Goal: Task Accomplishment & Management: Manage account settings

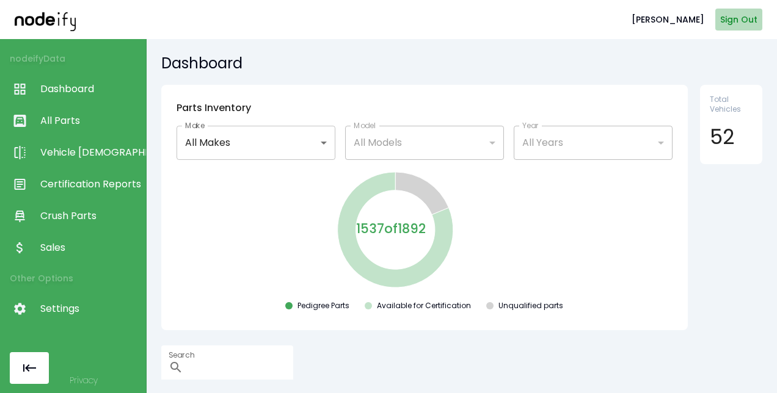
click at [727, 15] on button "Sign Out" at bounding box center [738, 20] width 47 height 23
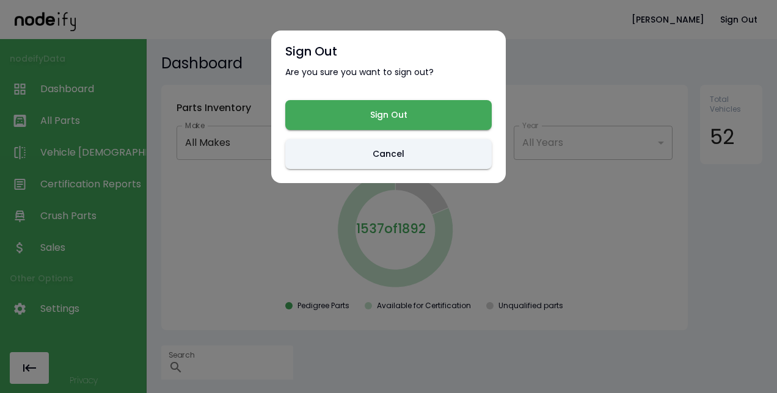
click at [454, 99] on div "Sign Out Are you sure you want to sign out? Sign Out Cancel" at bounding box center [388, 107] width 235 height 153
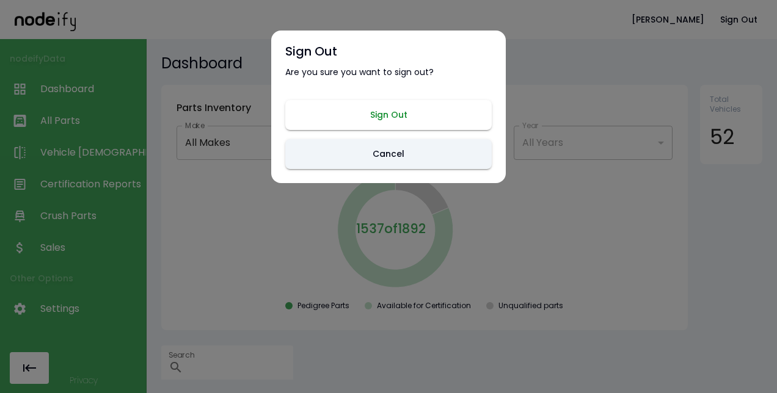
click at [438, 126] on button "Sign Out" at bounding box center [388, 115] width 206 height 30
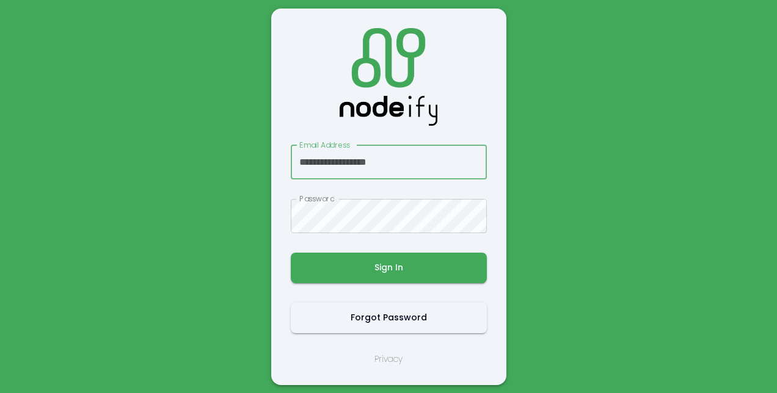
click at [396, 165] on input "**********" at bounding box center [389, 162] width 196 height 34
click at [566, 195] on main "**********" at bounding box center [388, 196] width 733 height 393
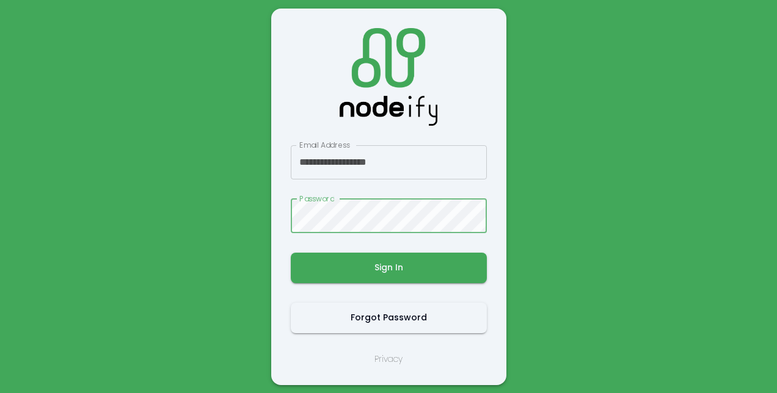
click at [421, 153] on input "**********" at bounding box center [389, 162] width 196 height 34
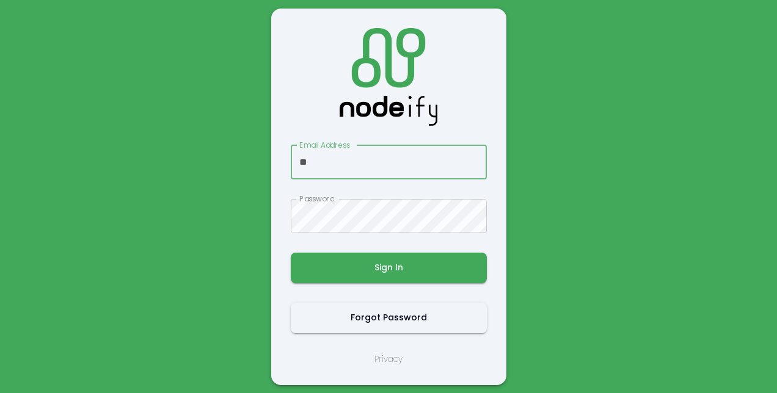
type input "*"
click at [432, 132] on div "Email Address Email Address Password Password Sign In Forgot Password Privacy" at bounding box center [389, 197] width 196 height 338
click at [443, 112] on div "Email Address Email Address Password Password Sign In Forgot Password Privacy" at bounding box center [389, 197] width 196 height 338
click at [344, 164] on input "Email Address" at bounding box center [389, 162] width 196 height 34
type input "*"
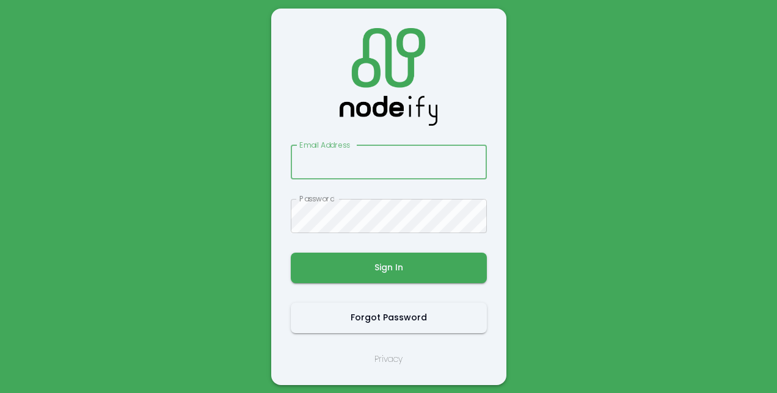
type input "**********"
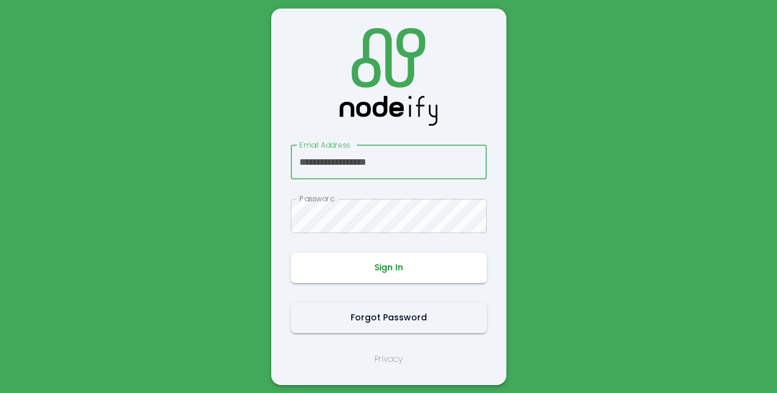
click at [335, 263] on button "Sign In" at bounding box center [389, 268] width 196 height 31
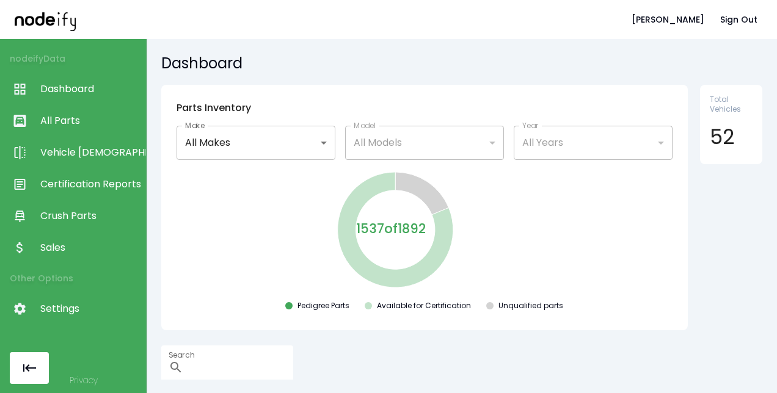
click at [59, 242] on span "Sales" at bounding box center [90, 248] width 100 height 15
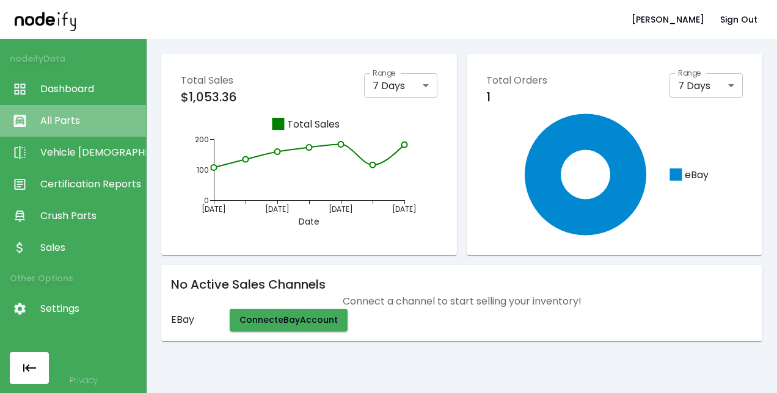
click at [102, 118] on span "All Parts" at bounding box center [90, 121] width 100 height 15
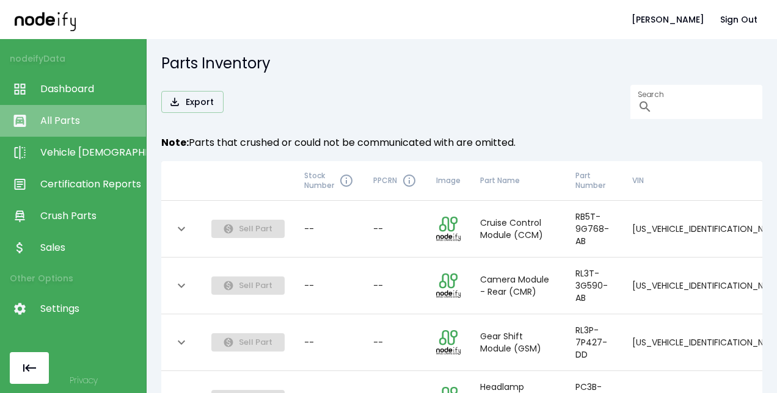
click at [81, 122] on span "All Parts" at bounding box center [90, 121] width 100 height 15
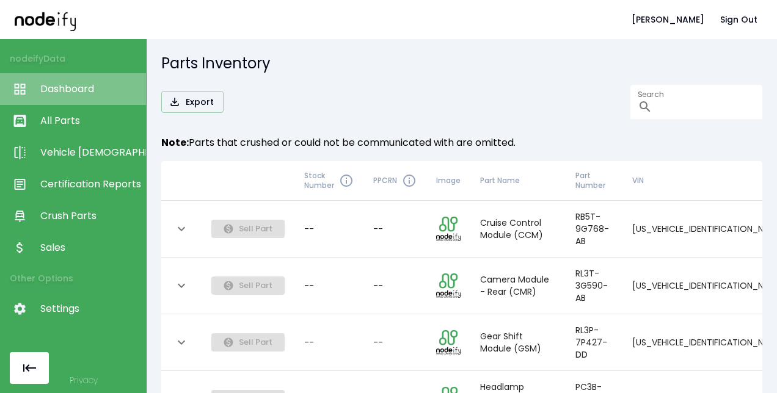
click at [84, 96] on link "Dashboard" at bounding box center [73, 89] width 146 height 32
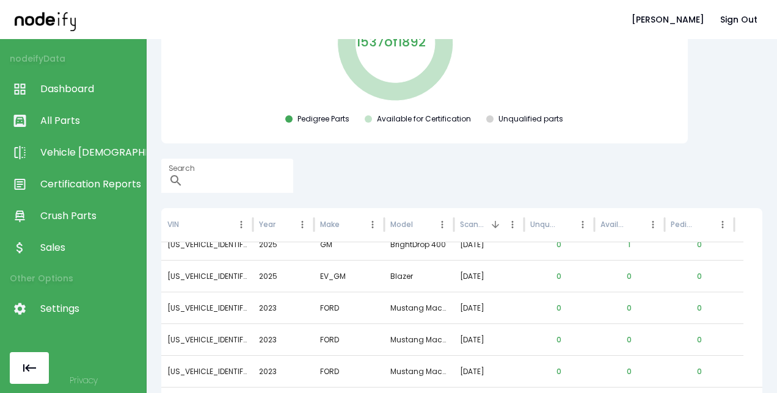
scroll to position [1281, 0]
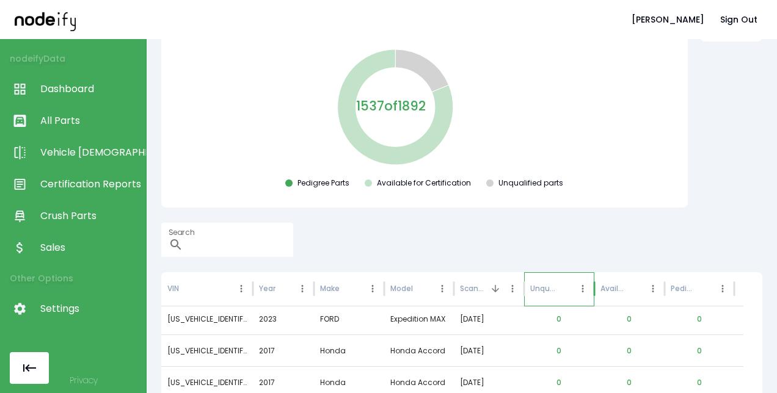
click at [556, 286] on div "Unqualified Parts" at bounding box center [552, 289] width 44 height 34
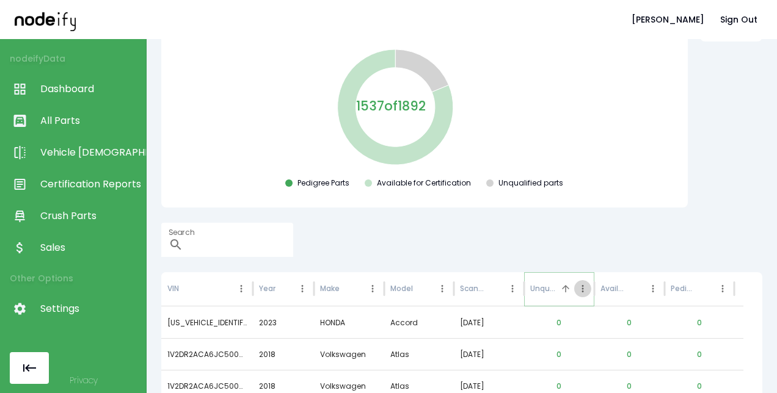
click at [584, 286] on icon "Unqualified Parts column menu" at bounding box center [582, 288] width 11 height 11
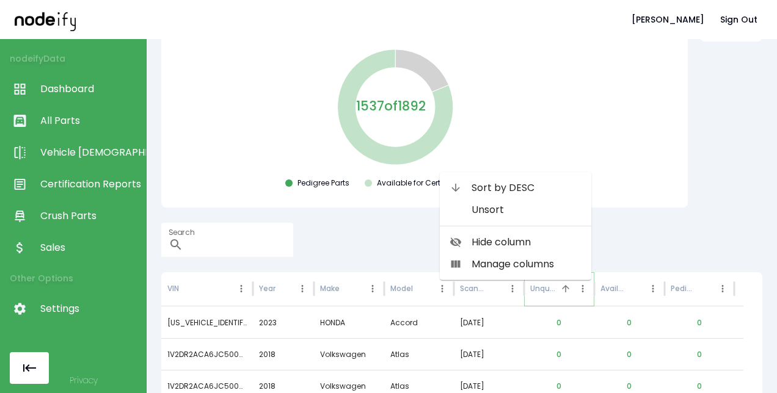
click at [568, 289] on icon "Sort" at bounding box center [565, 288] width 11 height 11
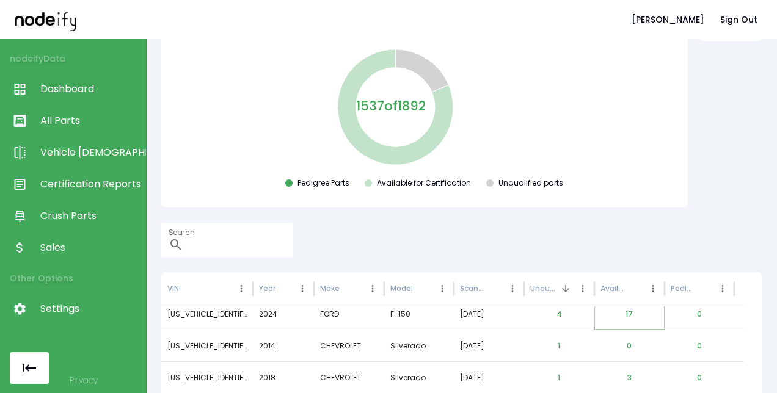
click at [627, 307] on button "17" at bounding box center [629, 314] width 27 height 29
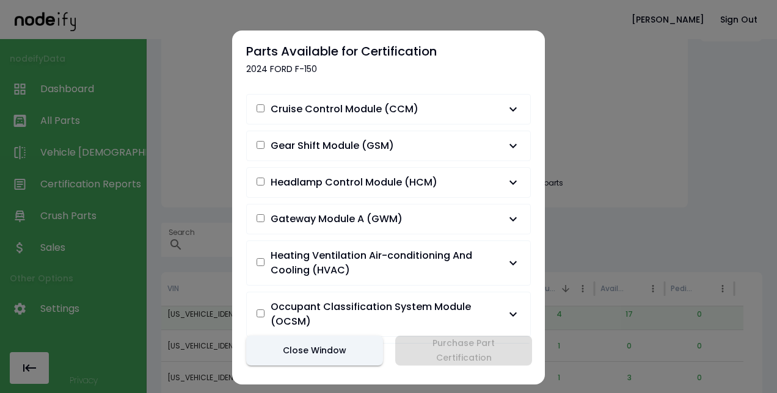
click at [376, 104] on span "Cruise Control Module (CCM)" at bounding box center [345, 109] width 148 height 15
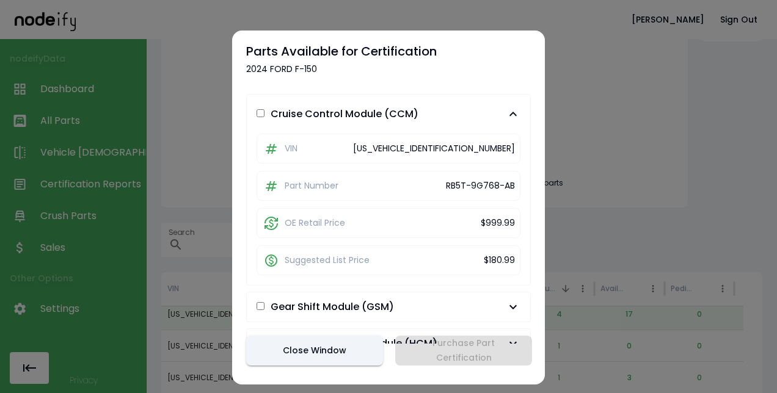
click at [377, 107] on span "Cruise Control Module (CCM)" at bounding box center [345, 114] width 148 height 15
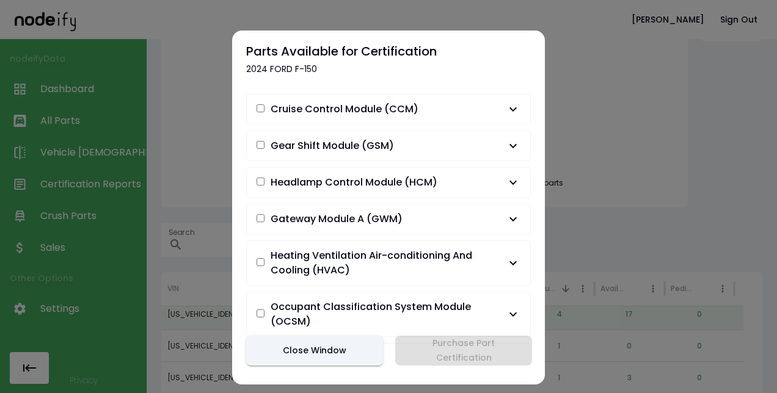
click at [377, 154] on button "Gear Shift Module (GSM)" at bounding box center [388, 145] width 283 height 29
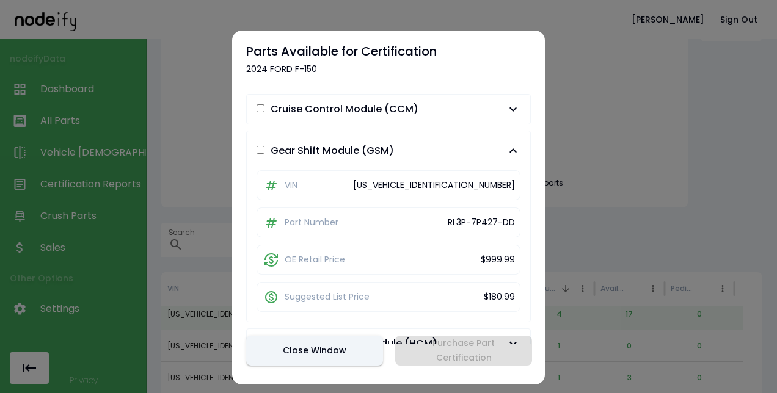
click at [377, 153] on span "Gear Shift Module (GSM)" at bounding box center [332, 151] width 123 height 15
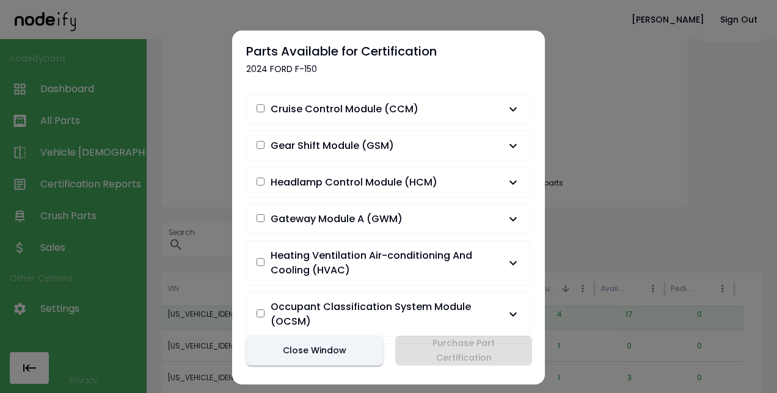
click at [685, 201] on div at bounding box center [388, 196] width 777 height 393
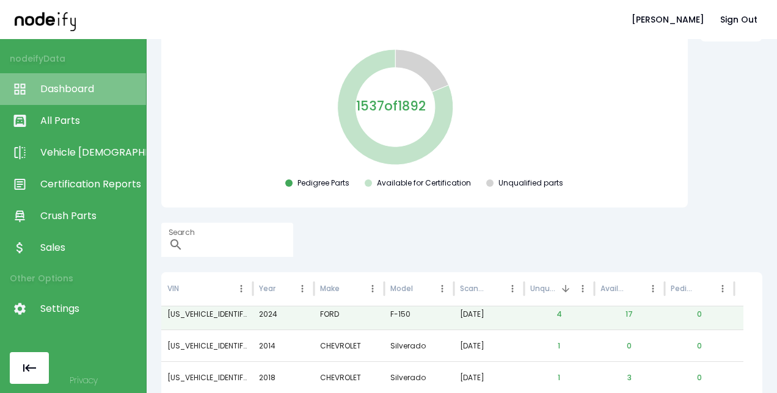
click at [75, 92] on span "Dashboard" at bounding box center [90, 89] width 100 height 15
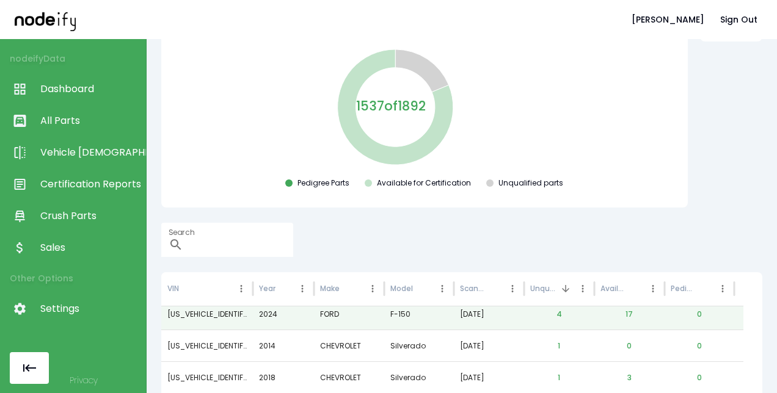
click at [68, 111] on link "All Parts" at bounding box center [73, 121] width 146 height 32
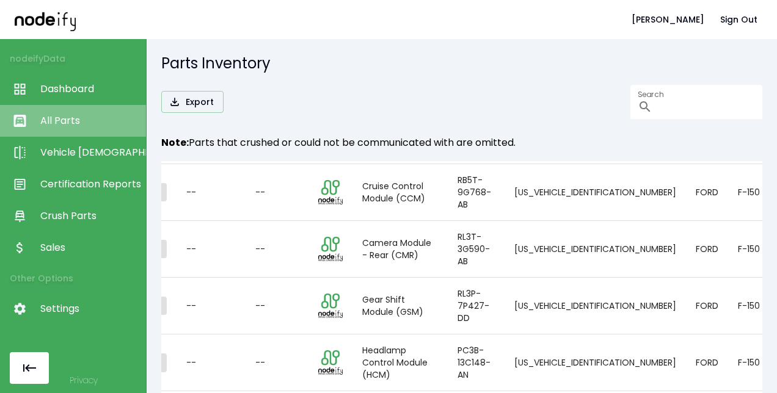
click at [74, 125] on span "All Parts" at bounding box center [90, 121] width 100 height 15
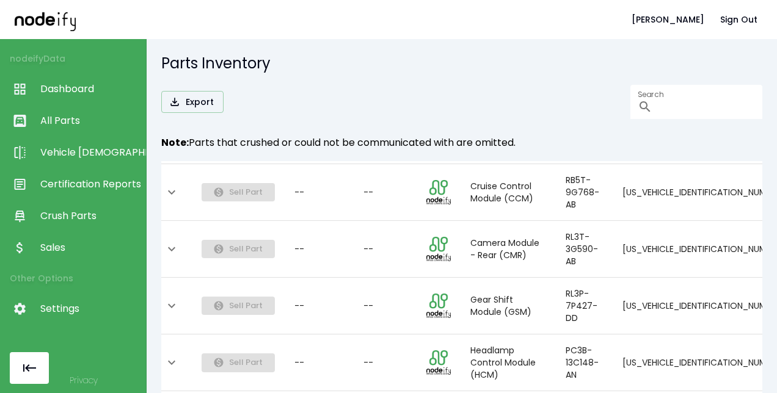
scroll to position [0, 13]
